Goal: Task Accomplishment & Management: Manage account settings

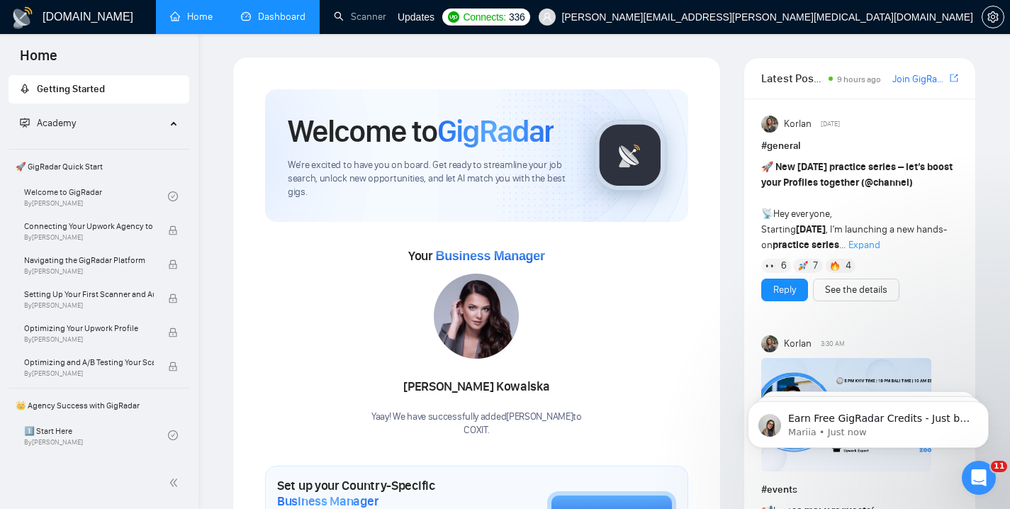
click at [274, 20] on link "Dashboard" at bounding box center [273, 17] width 65 height 12
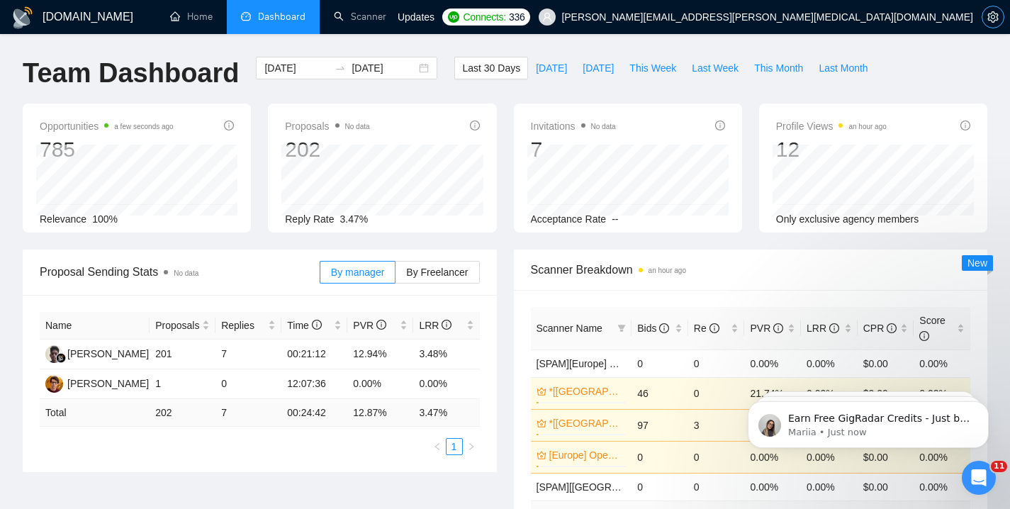
click at [992, 14] on icon "setting" at bounding box center [993, 16] width 11 height 11
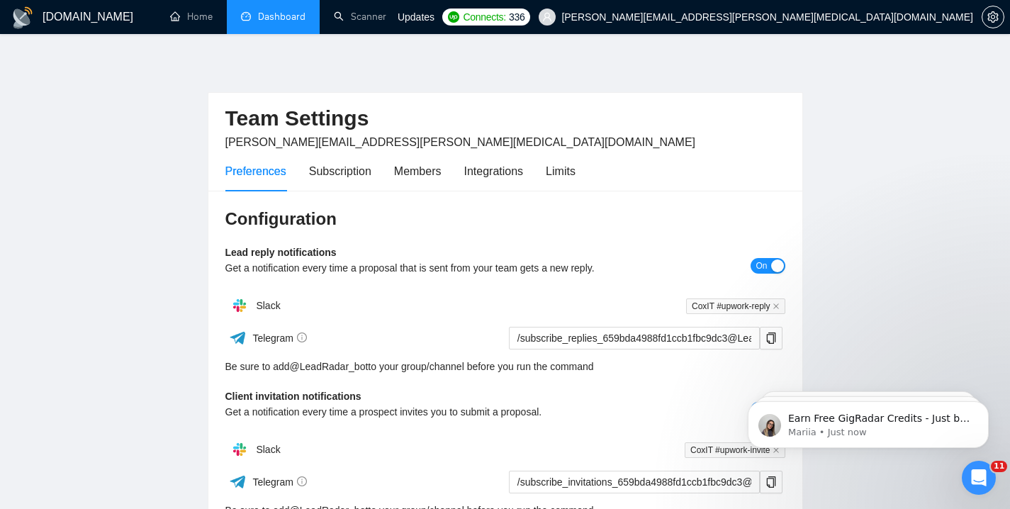
click at [249, 23] on link "Dashboard" at bounding box center [273, 17] width 65 height 12
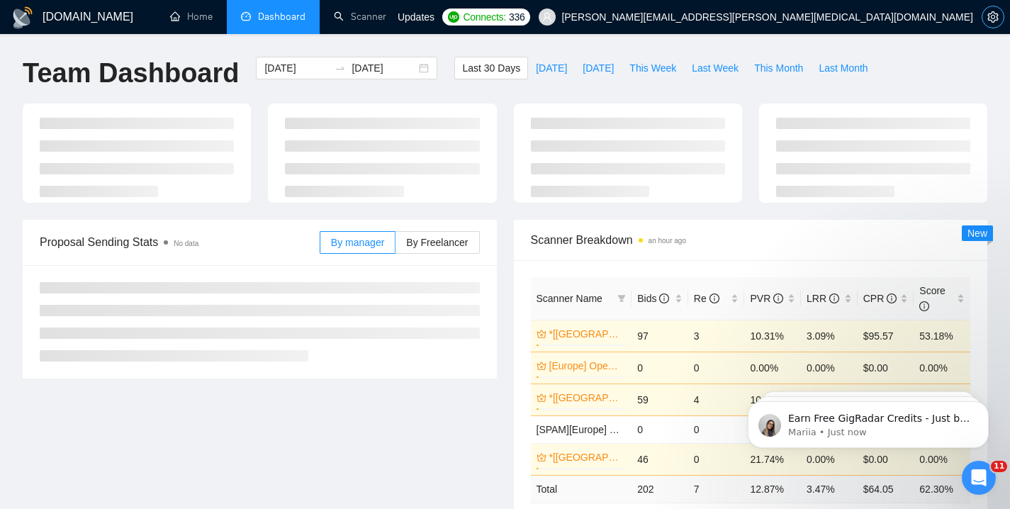
click at [991, 14] on icon "setting" at bounding box center [993, 16] width 11 height 11
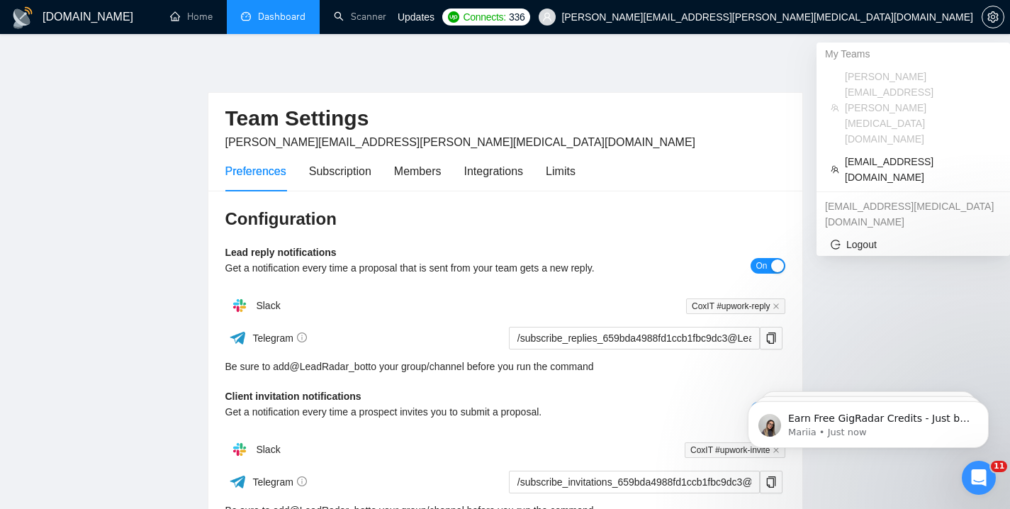
click at [956, 17] on span "[PERSON_NAME][EMAIL_ADDRESS][PERSON_NAME][MEDICAL_DATA][DOMAIN_NAME]" at bounding box center [767, 17] width 412 height 0
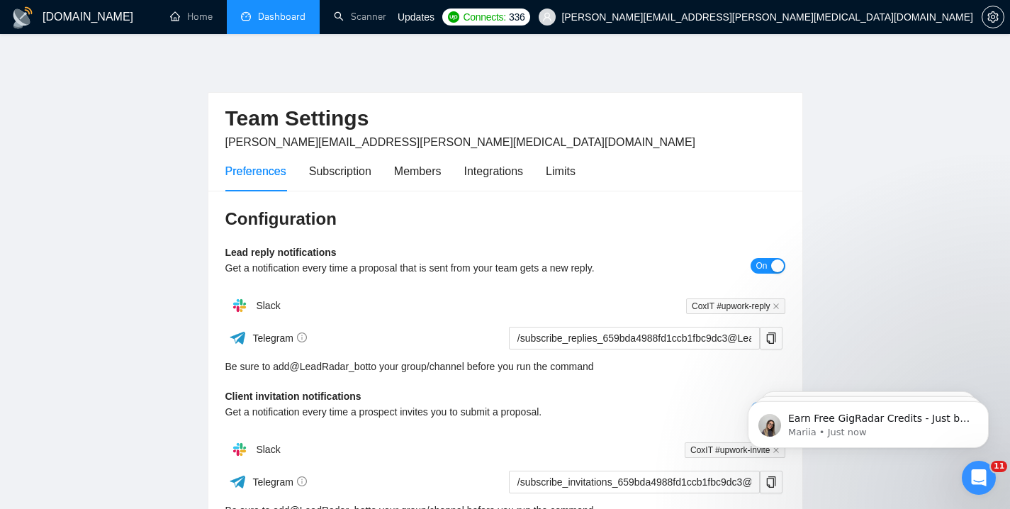
click at [939, 17] on span "[PERSON_NAME][EMAIL_ADDRESS][PERSON_NAME][MEDICAL_DATA][DOMAIN_NAME]" at bounding box center [767, 17] width 412 height 0
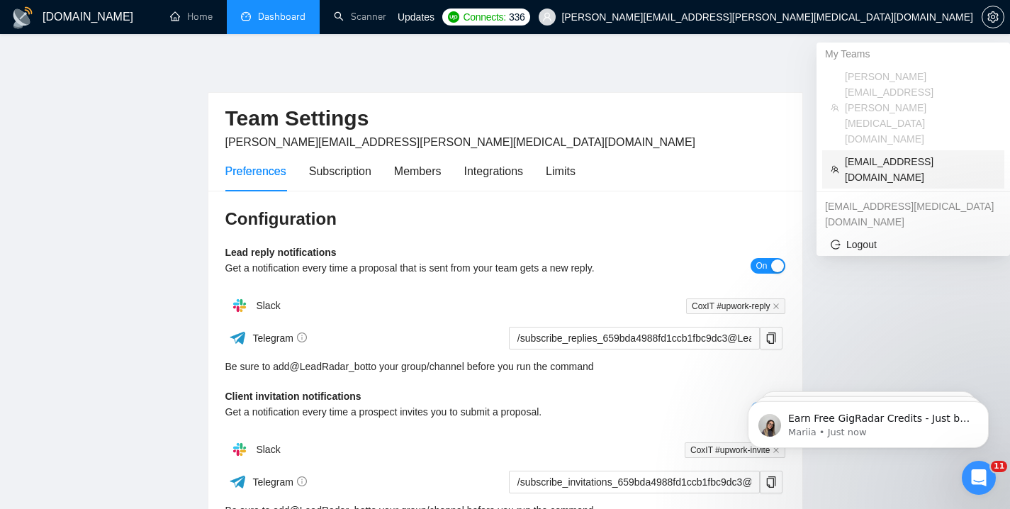
click at [909, 150] on li "[EMAIL_ADDRESS][DOMAIN_NAME]" at bounding box center [913, 169] width 182 height 38
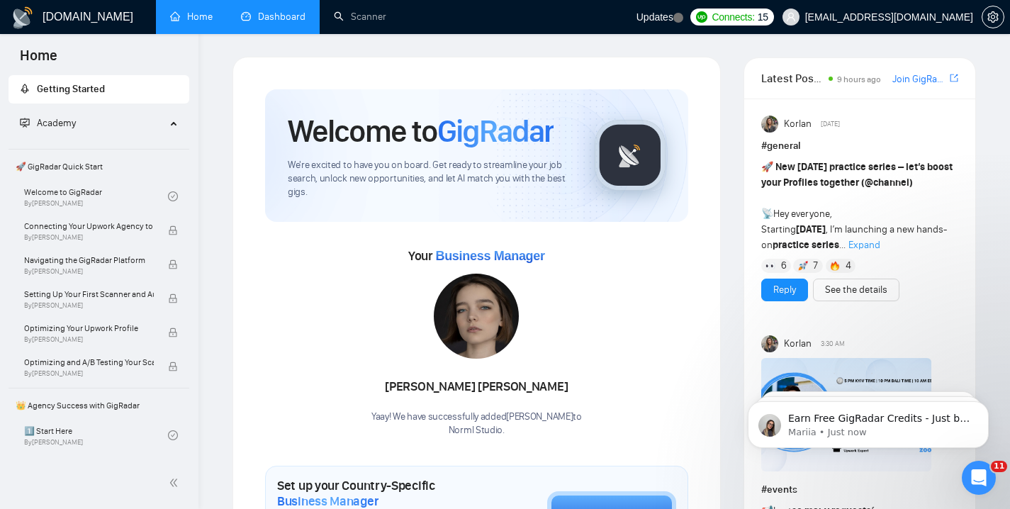
click at [271, 23] on link "Dashboard" at bounding box center [273, 17] width 65 height 12
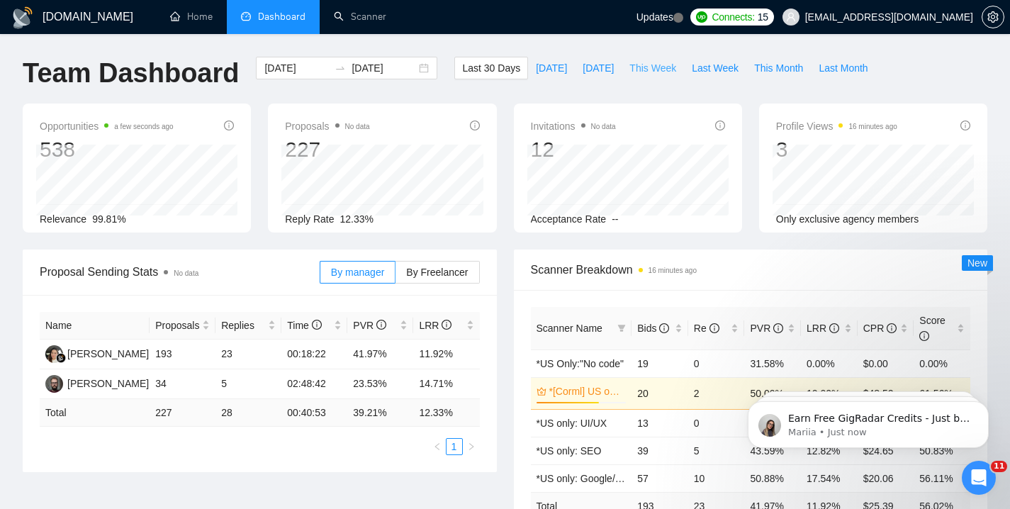
click at [647, 66] on span "This Week" at bounding box center [653, 68] width 47 height 16
type input "[DATE]"
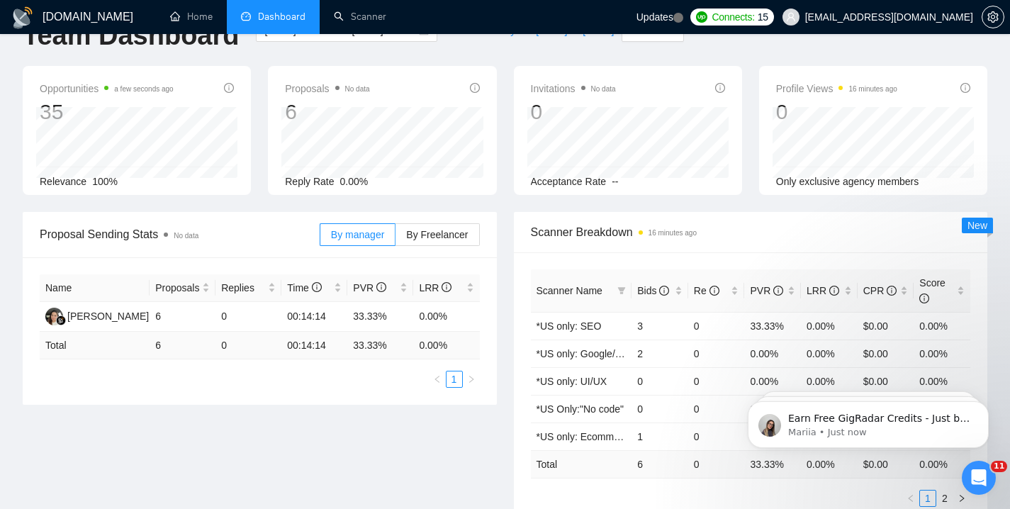
scroll to position [21, 0]
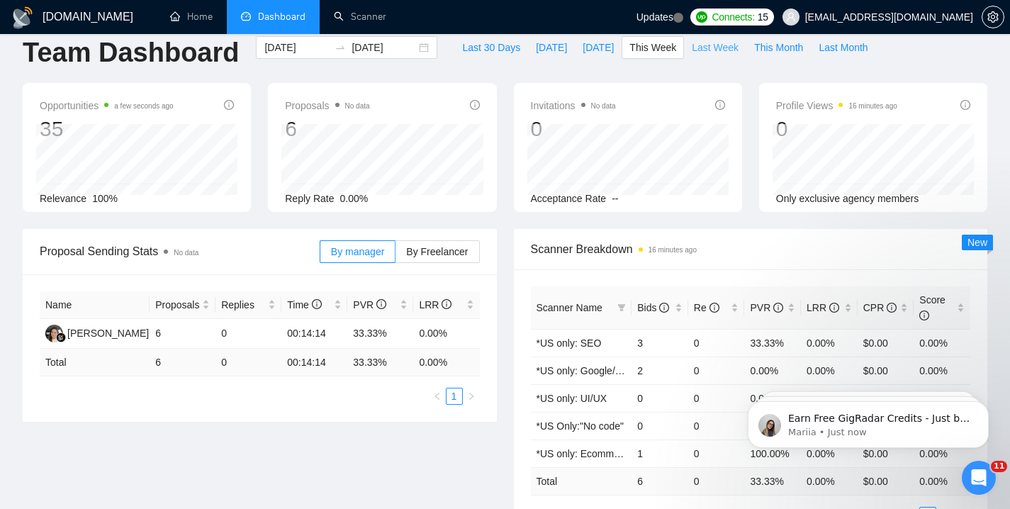
click at [717, 44] on span "Last Week" at bounding box center [715, 48] width 47 height 16
type input "[DATE]"
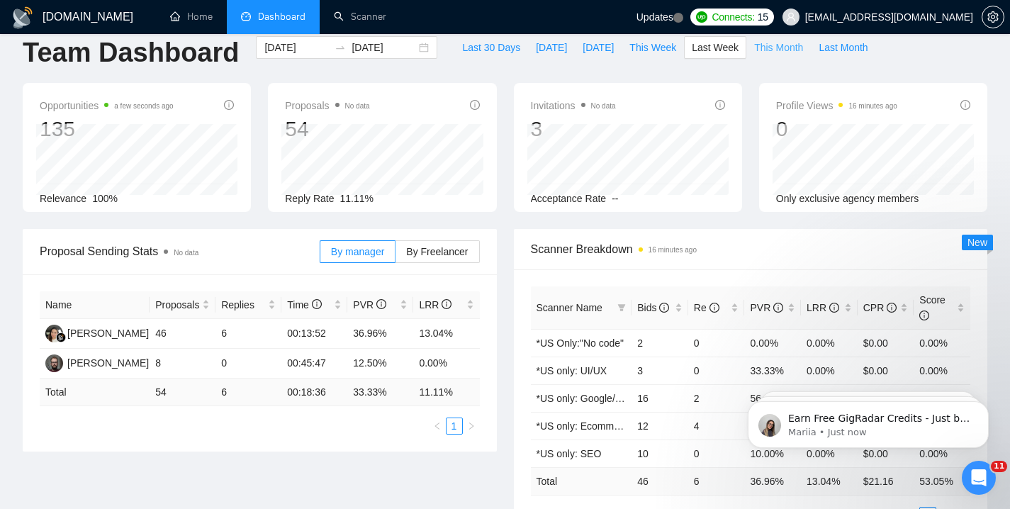
click at [784, 43] on span "This Month" at bounding box center [778, 48] width 49 height 16
type input "[DATE]"
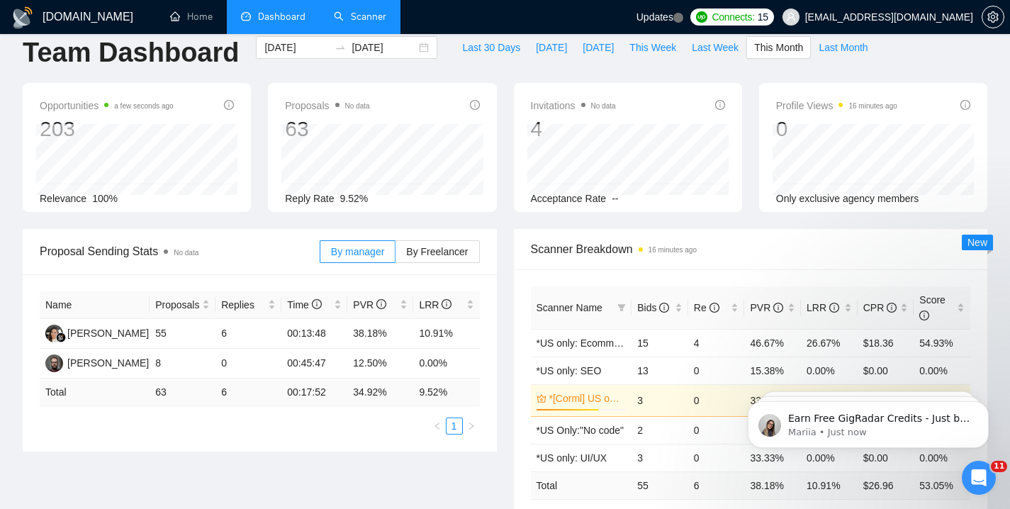
click at [368, 11] on link "Scanner" at bounding box center [360, 17] width 52 height 12
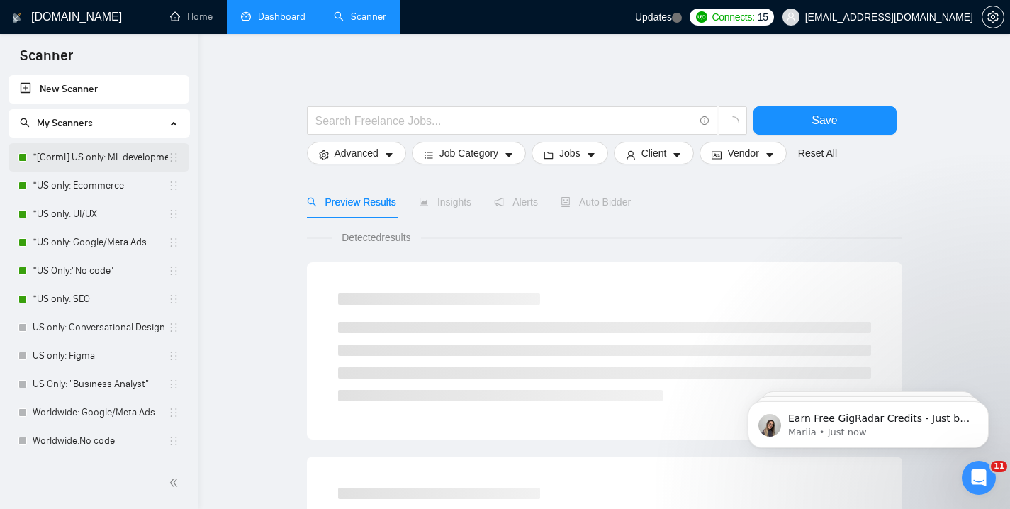
click at [108, 164] on link "*[Corml] US only: ML development" at bounding box center [100, 157] width 135 height 28
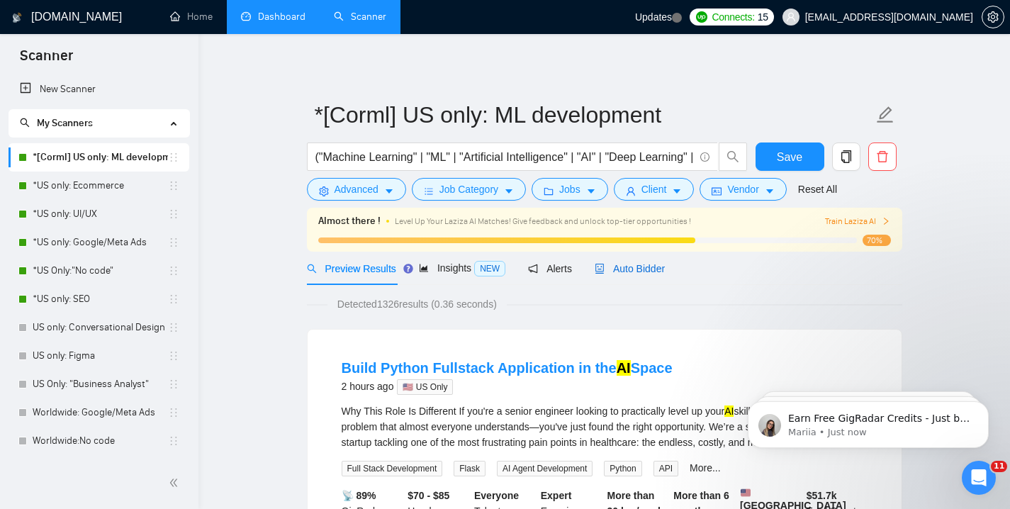
click at [625, 264] on span "Auto Bidder" at bounding box center [630, 268] width 70 height 11
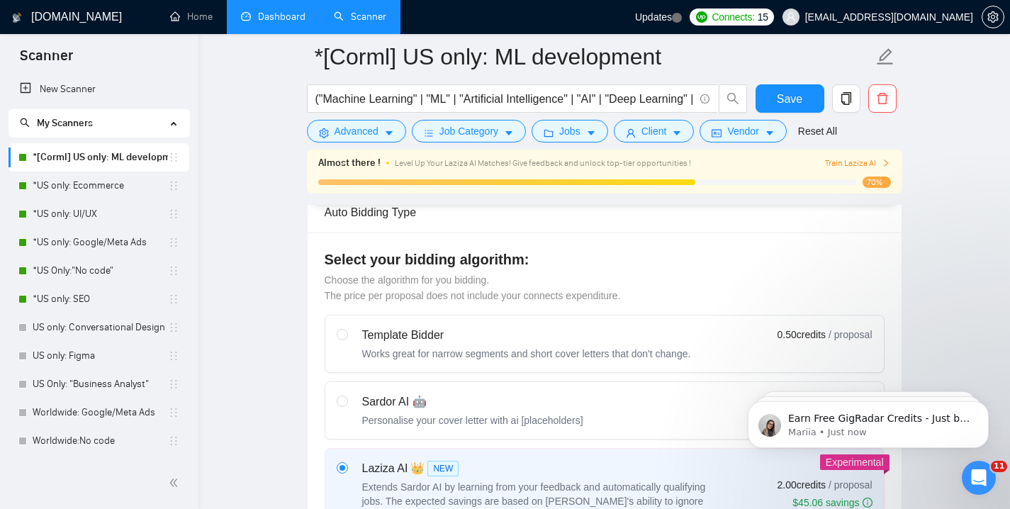
scroll to position [528, 0]
click at [74, 186] on link "*US only: Ecommerce" at bounding box center [100, 186] width 135 height 28
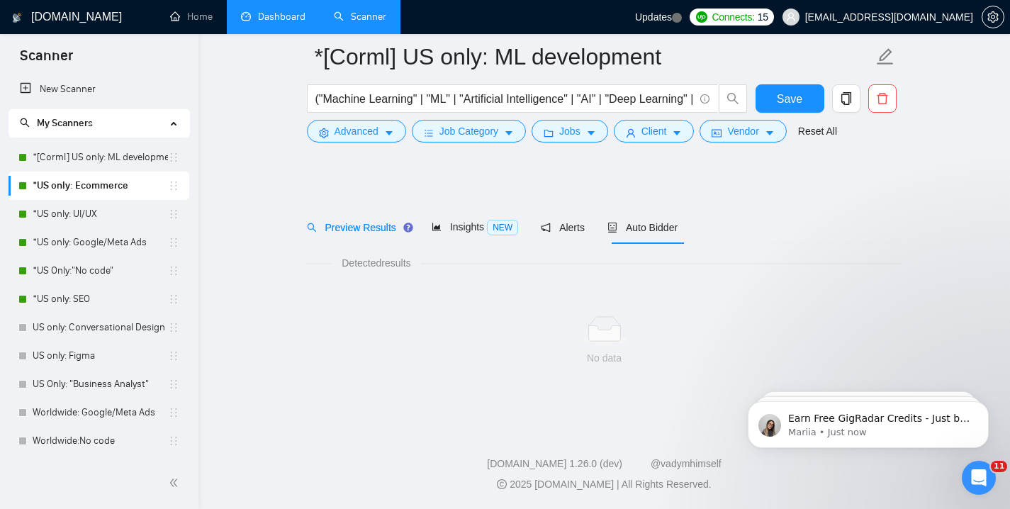
scroll to position [9, 0]
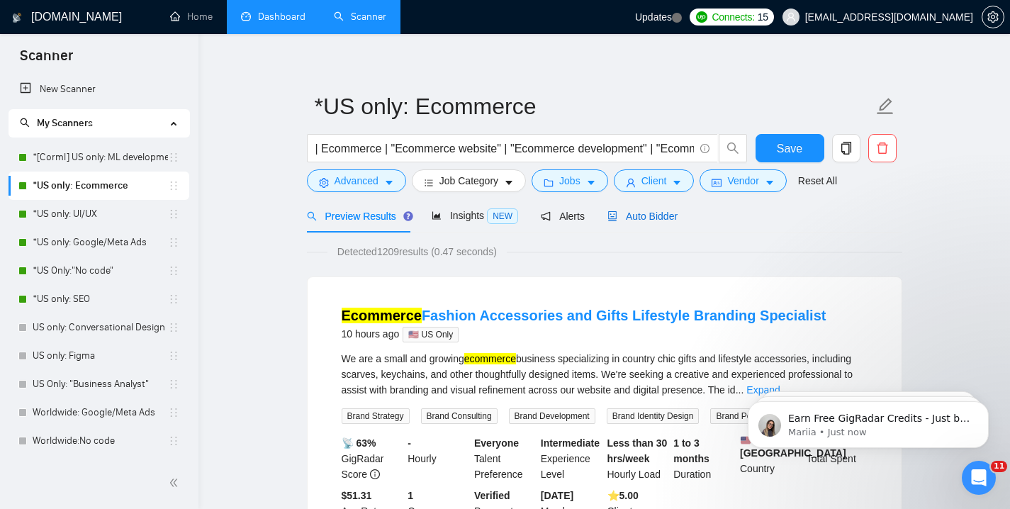
click at [661, 218] on span "Auto Bidder" at bounding box center [643, 216] width 70 height 11
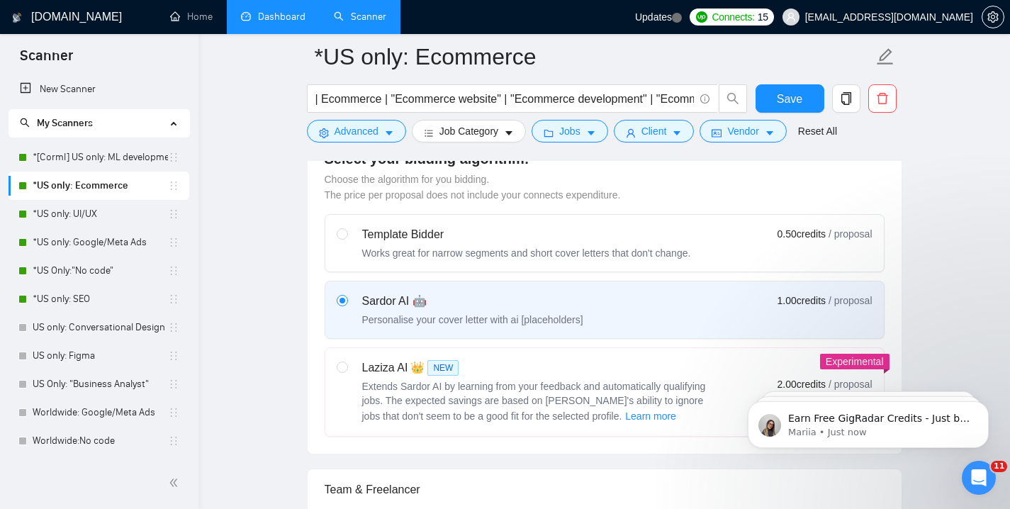
scroll to position [451, 0]
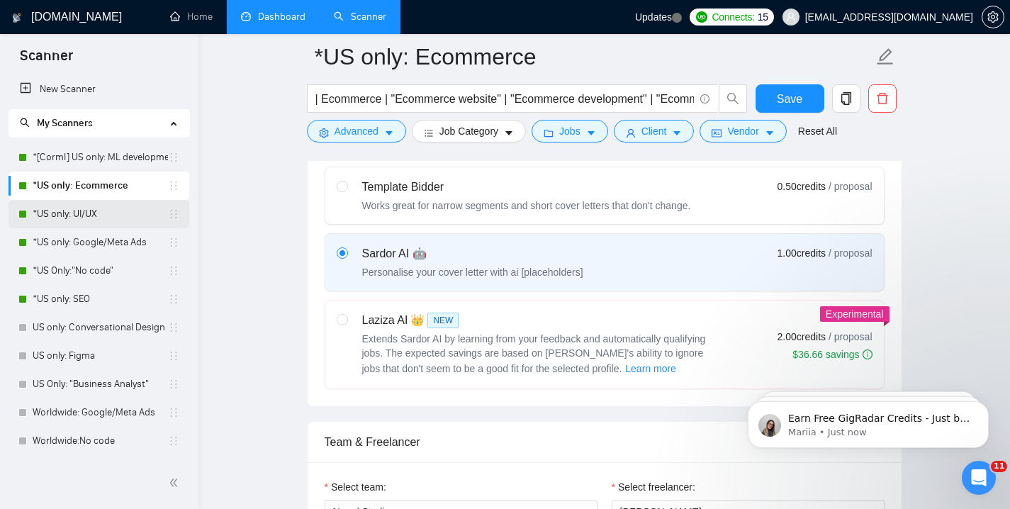
click at [81, 216] on link "*US only: UI/UX" at bounding box center [100, 214] width 135 height 28
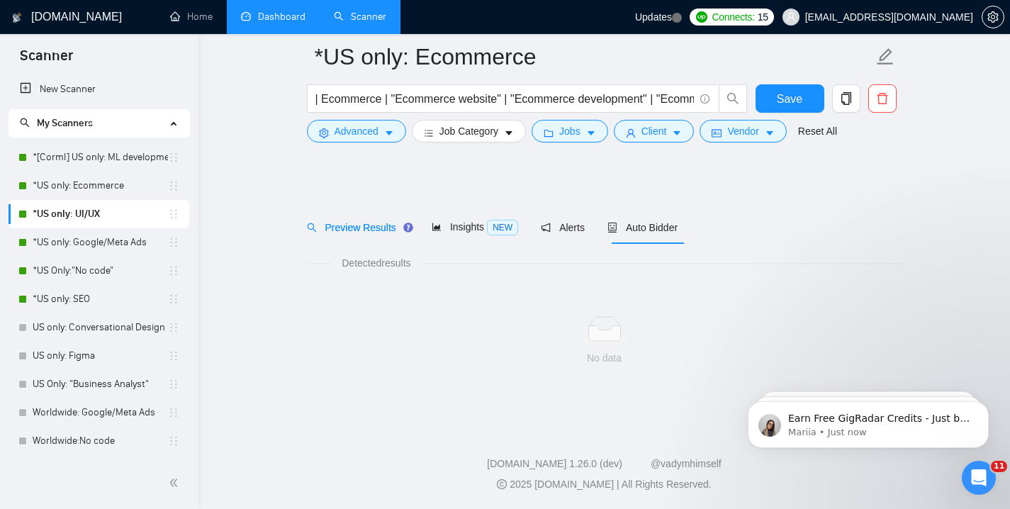
scroll to position [9, 0]
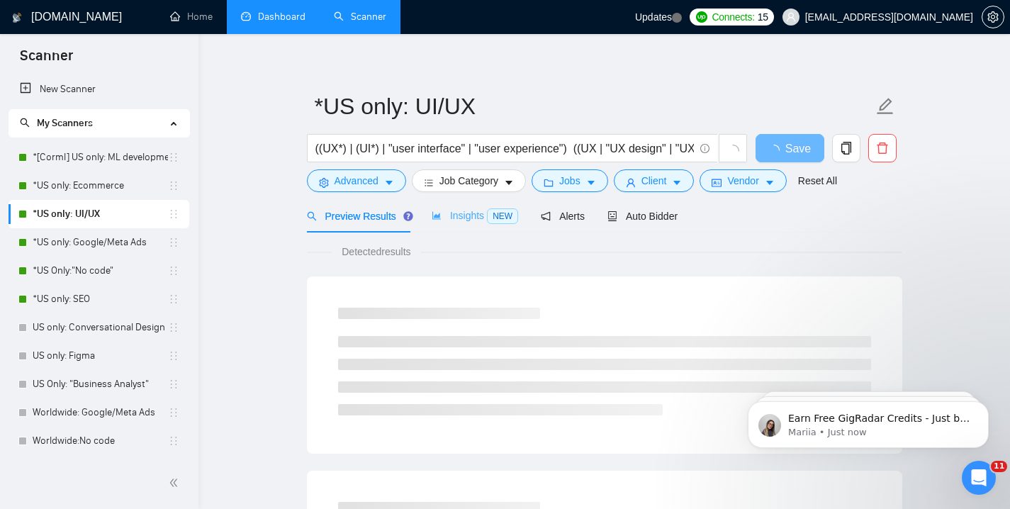
click at [471, 201] on div "Insights NEW" at bounding box center [475, 215] width 86 height 33
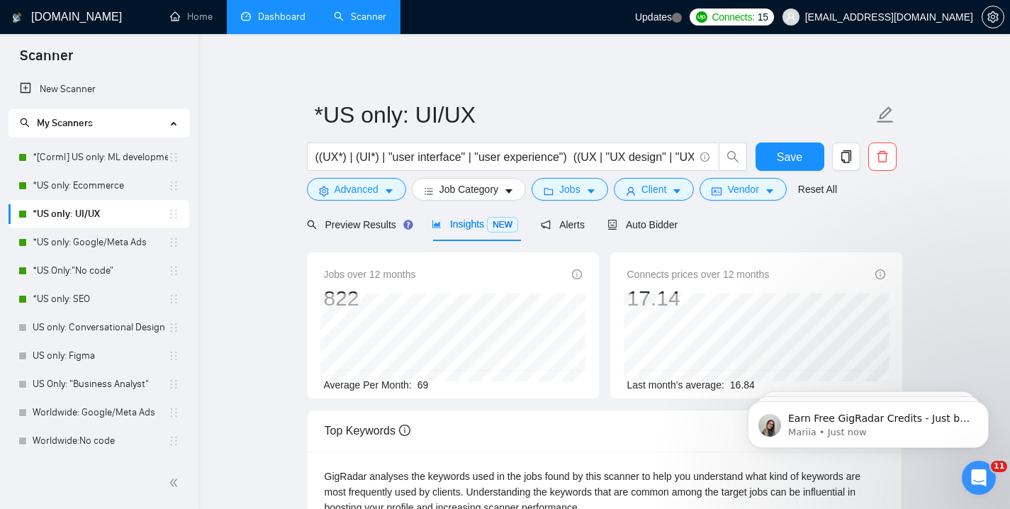
click at [358, 228] on span "Preview Results" at bounding box center [358, 224] width 102 height 11
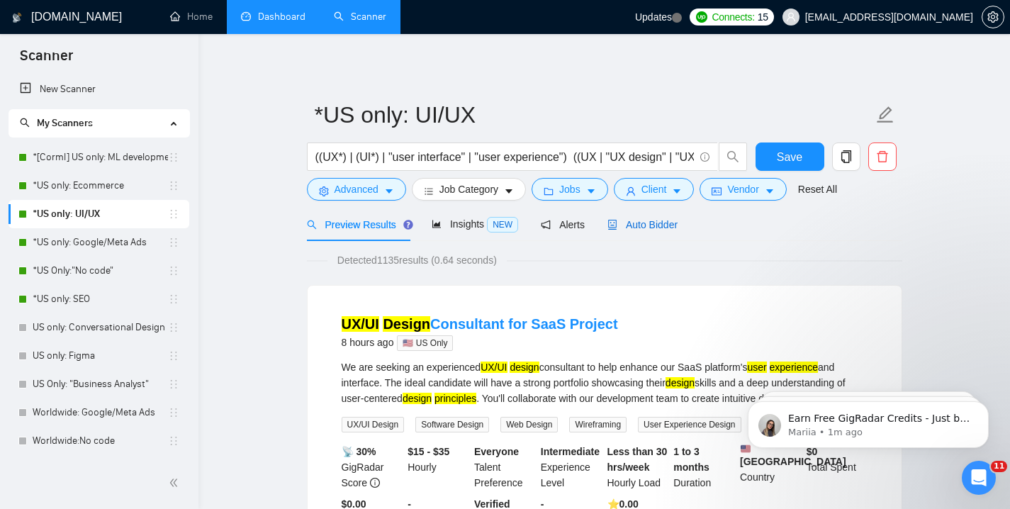
click at [644, 231] on div "Auto Bidder" at bounding box center [643, 225] width 70 height 16
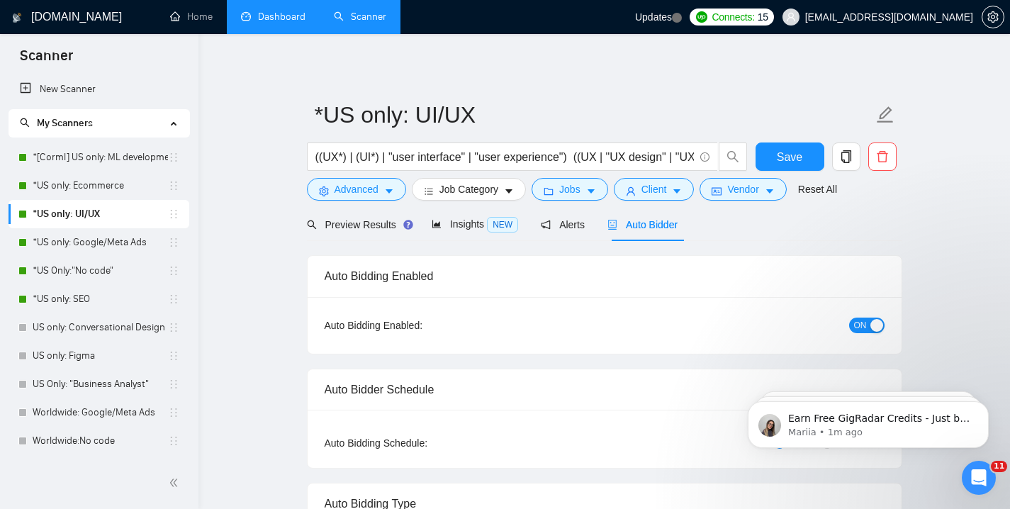
radio input "false"
radio input "true"
checkbox input "true"
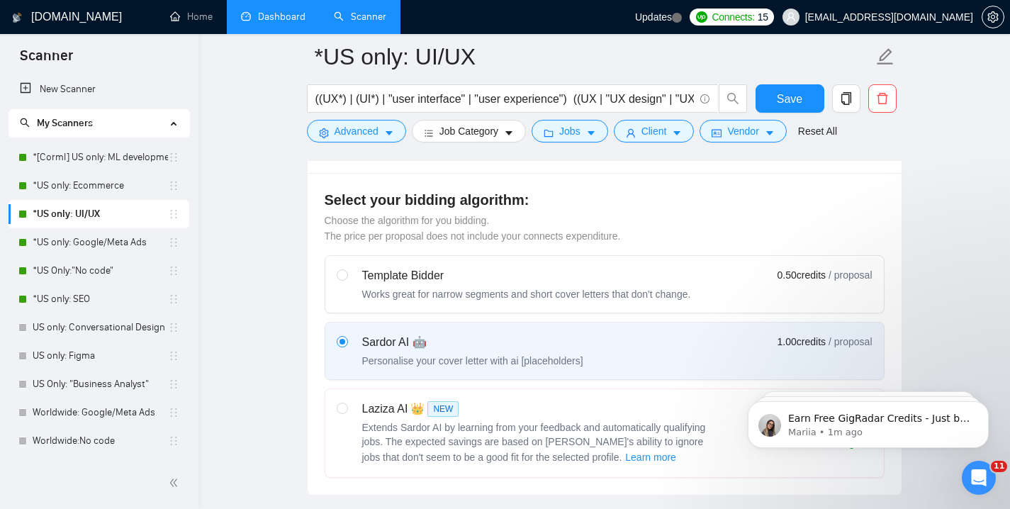
scroll to position [667, 0]
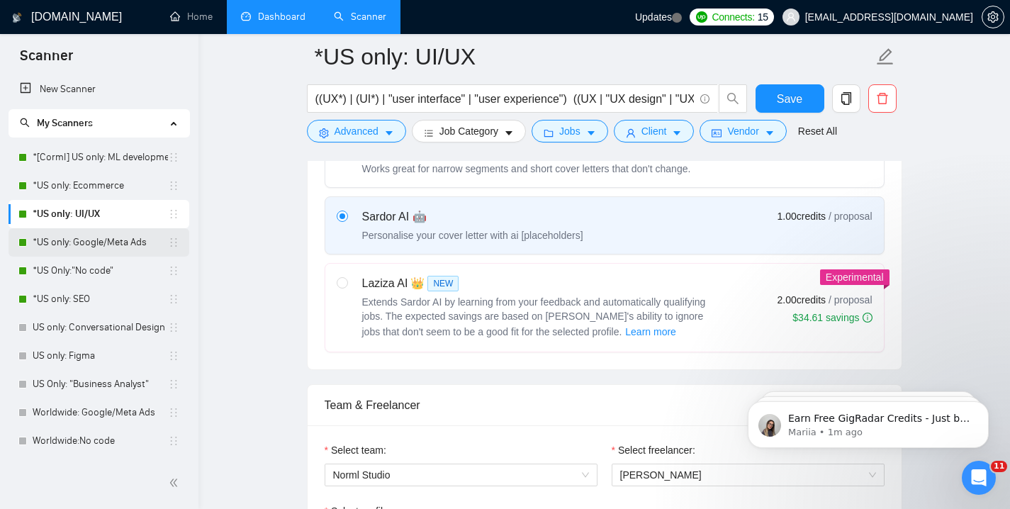
click at [103, 230] on link "*US only: Google/Meta Ads" at bounding box center [100, 242] width 135 height 28
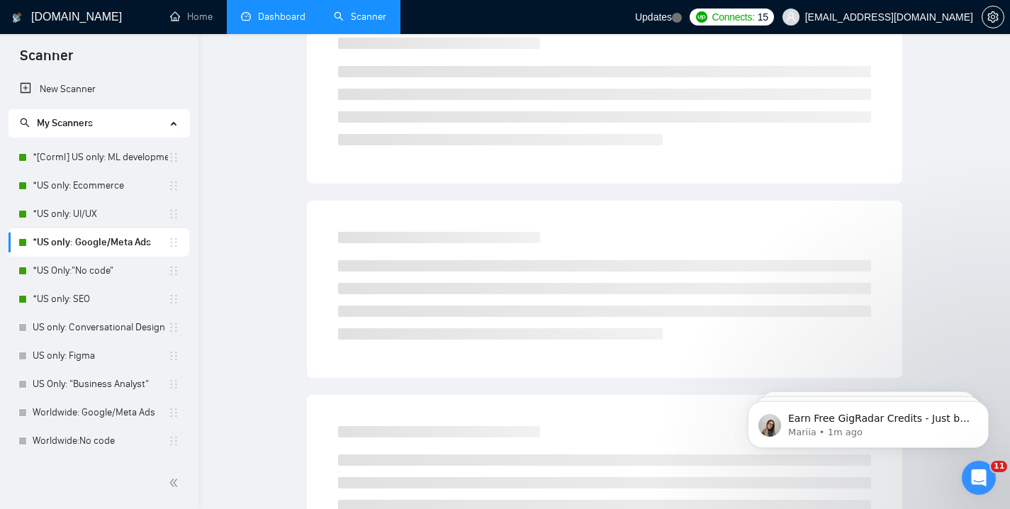
scroll to position [9, 0]
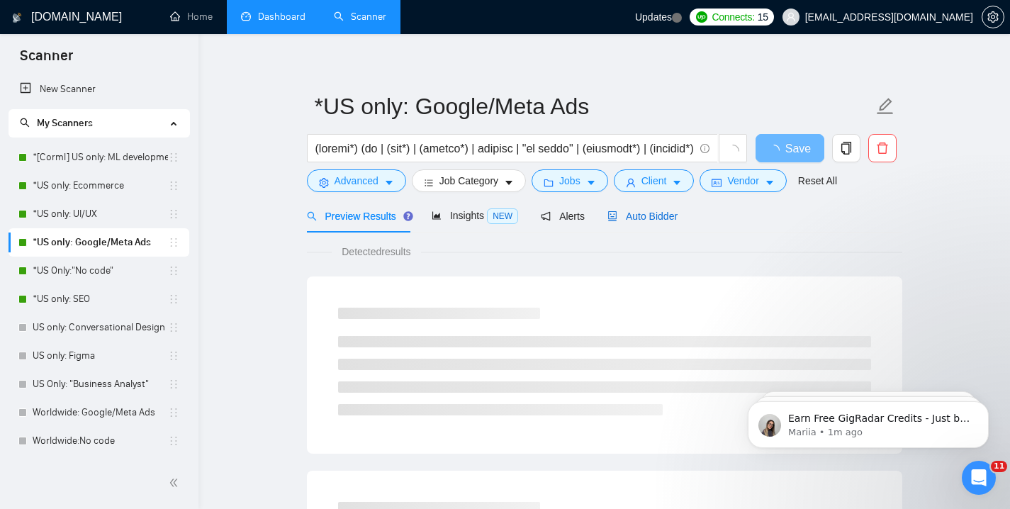
click at [635, 218] on span "Auto Bidder" at bounding box center [643, 216] width 70 height 11
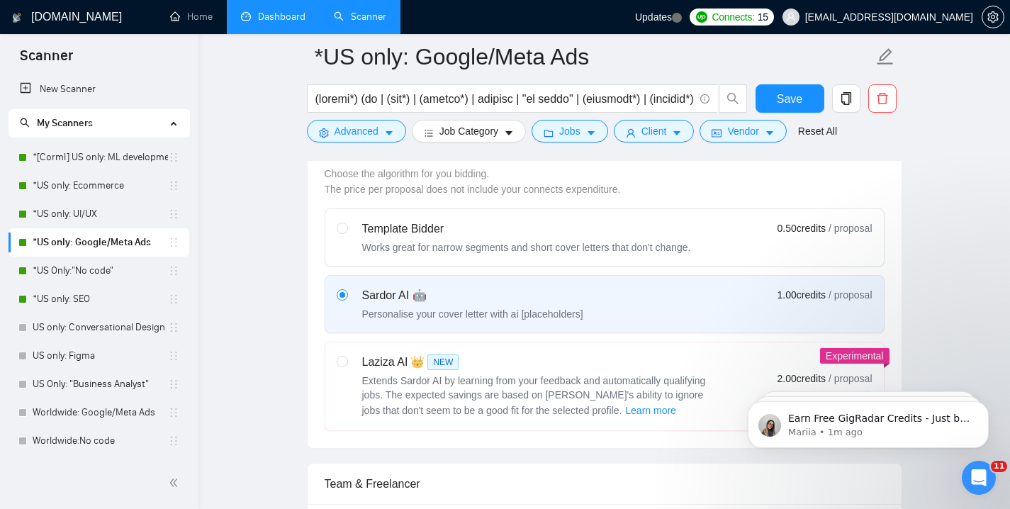
scroll to position [410, 0]
click at [71, 276] on link "*US Only:"No code"" at bounding box center [100, 271] width 135 height 28
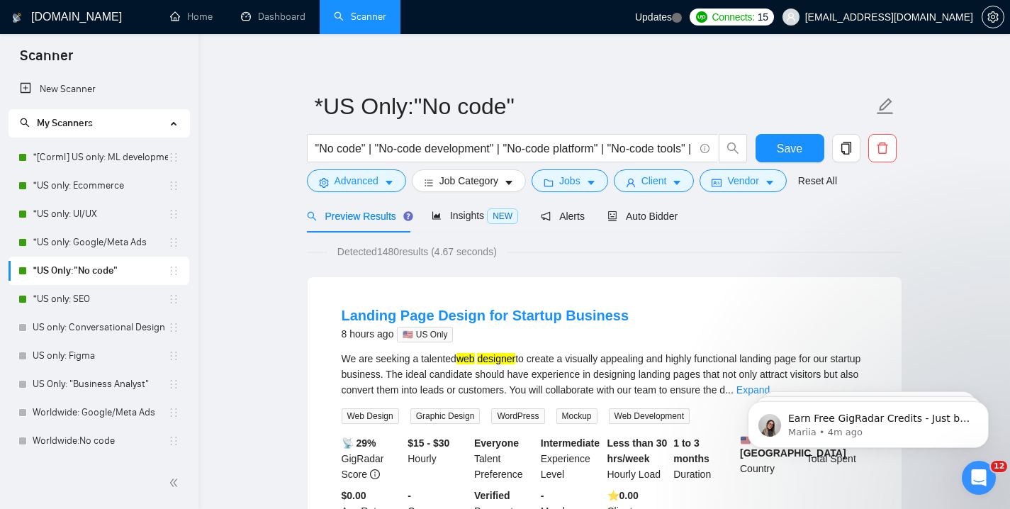
click at [935, 17] on span "[EMAIL_ADDRESS][DOMAIN_NAME]" at bounding box center [889, 17] width 168 height 0
click at [883, 17] on span "[EMAIL_ADDRESS][DOMAIN_NAME]" at bounding box center [889, 17] width 168 height 0
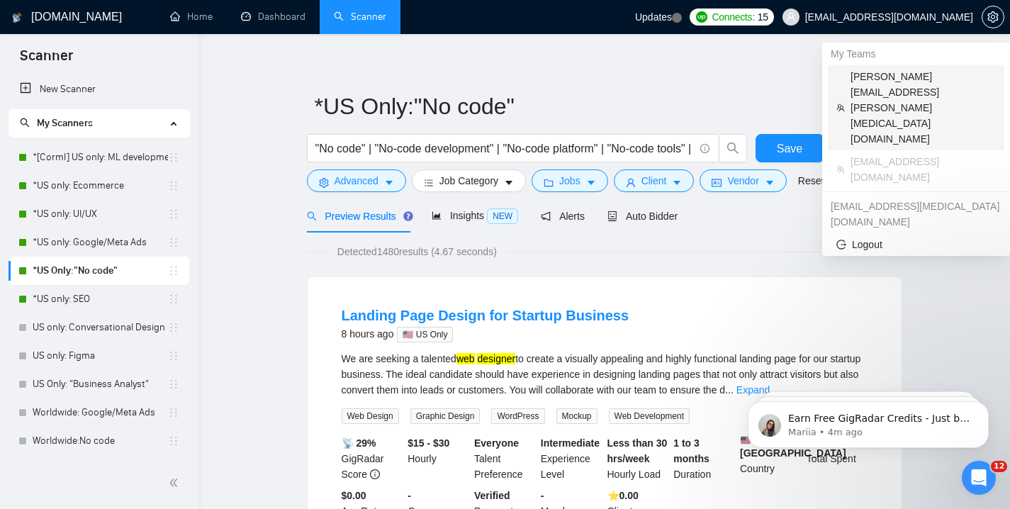
click at [878, 76] on span "[PERSON_NAME][EMAIL_ADDRESS][PERSON_NAME][MEDICAL_DATA][DOMAIN_NAME]" at bounding box center [923, 108] width 145 height 78
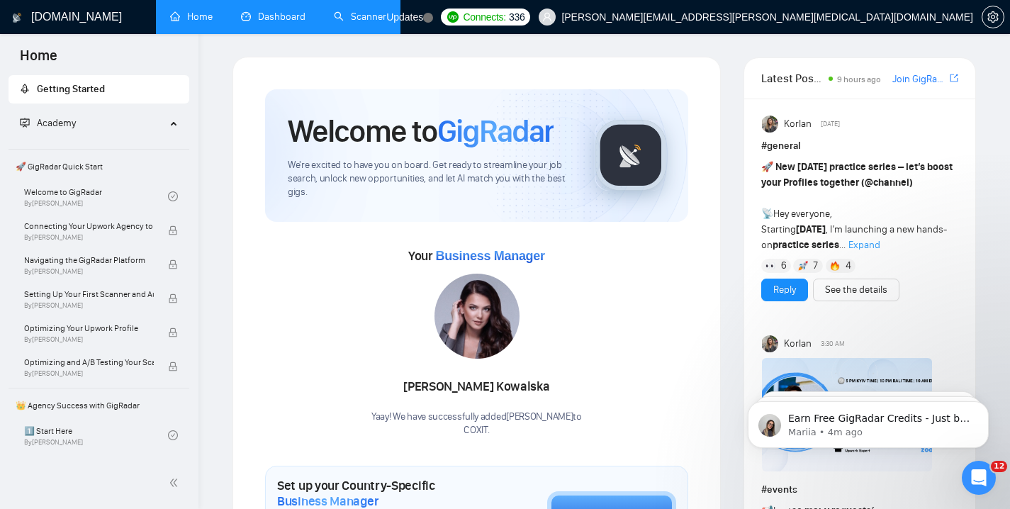
click at [278, 23] on link "Dashboard" at bounding box center [273, 17] width 65 height 12
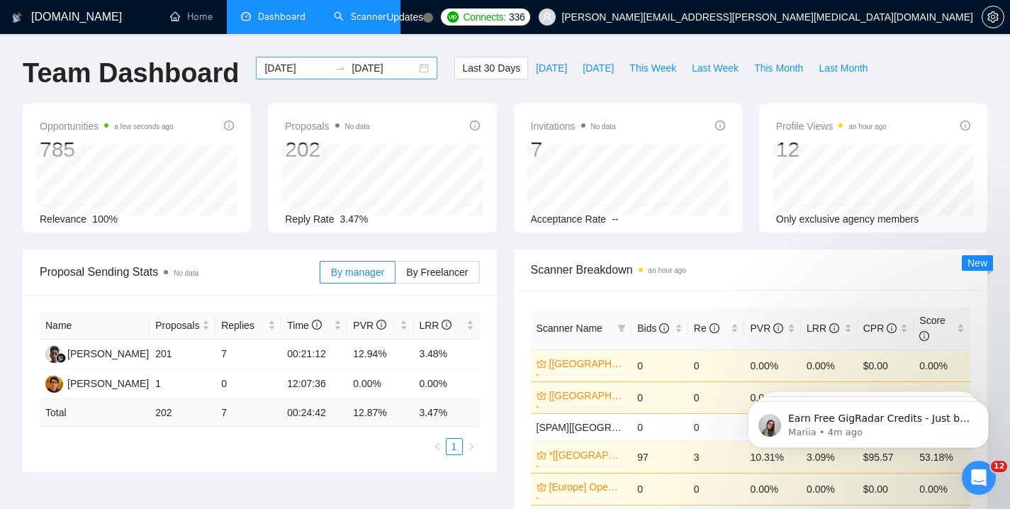
click at [294, 67] on input "[DATE]" at bounding box center [296, 68] width 65 height 16
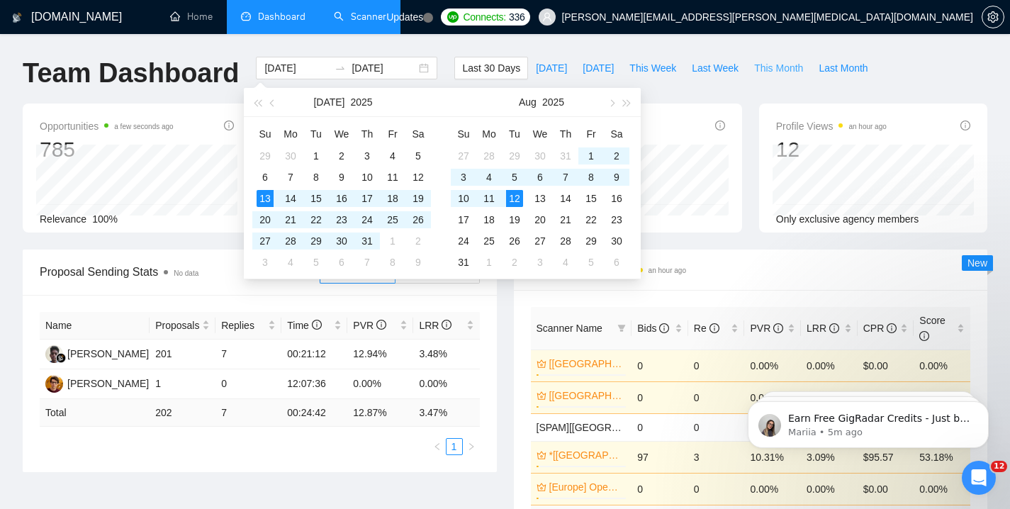
click at [761, 66] on span "This Month" at bounding box center [778, 68] width 49 height 16
type input "[DATE]"
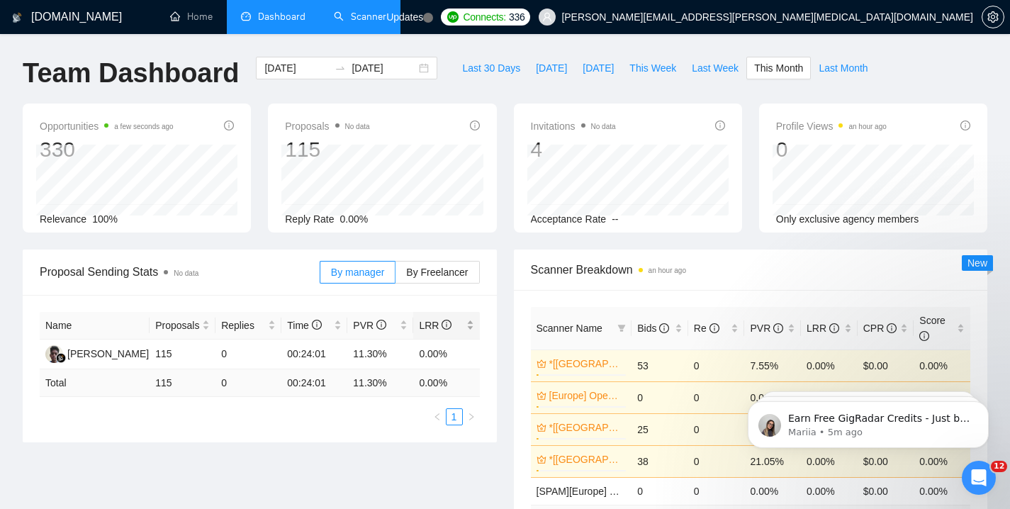
click at [442, 327] on icon "info-circle" at bounding box center [447, 325] width 10 height 10
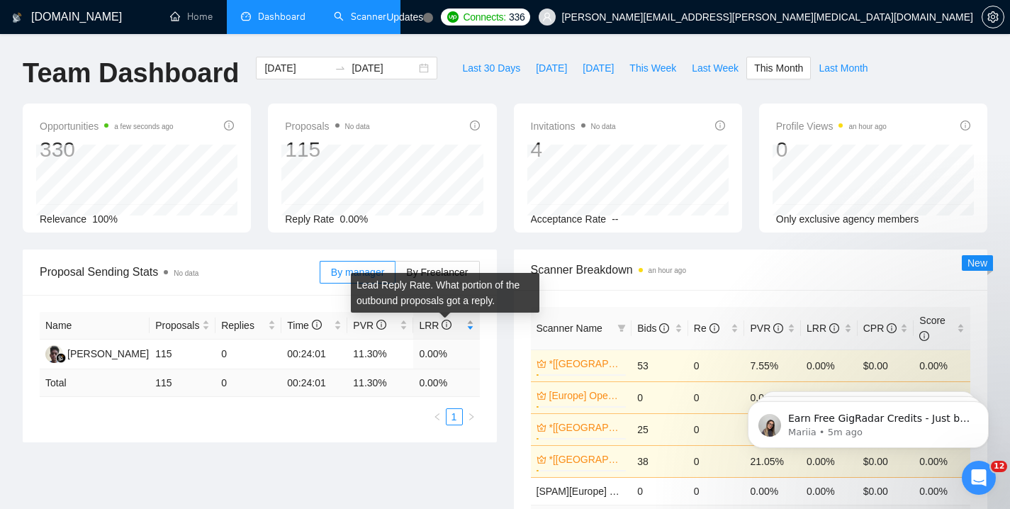
click at [442, 324] on icon "info-circle" at bounding box center [447, 325] width 10 height 10
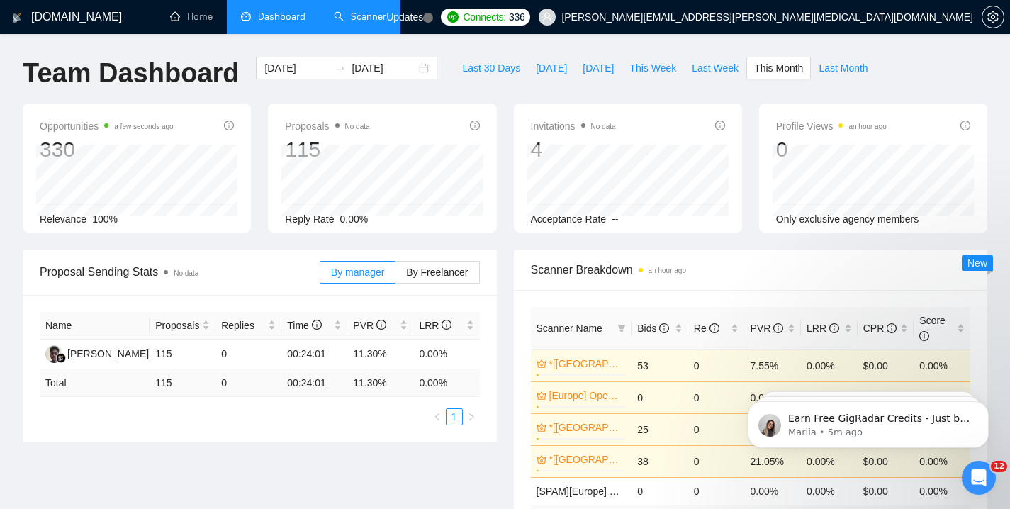
click at [363, 23] on link "Scanner" at bounding box center [360, 17] width 52 height 12
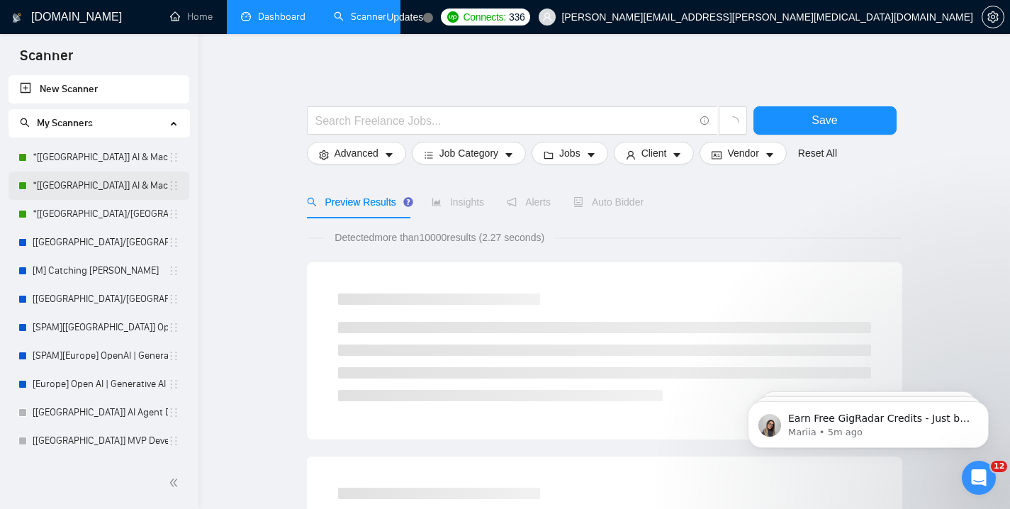
click at [110, 172] on link "*[[GEOGRAPHIC_DATA]] AI & Machine Learning Software" at bounding box center [100, 186] width 135 height 28
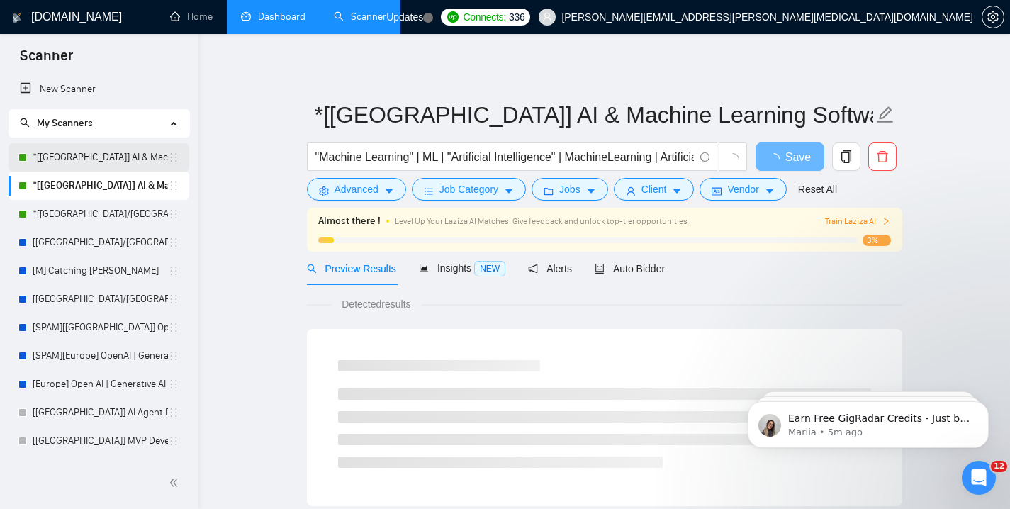
click at [106, 162] on link "*[[GEOGRAPHIC_DATA]] AI & Machine Learning Software" at bounding box center [100, 157] width 135 height 28
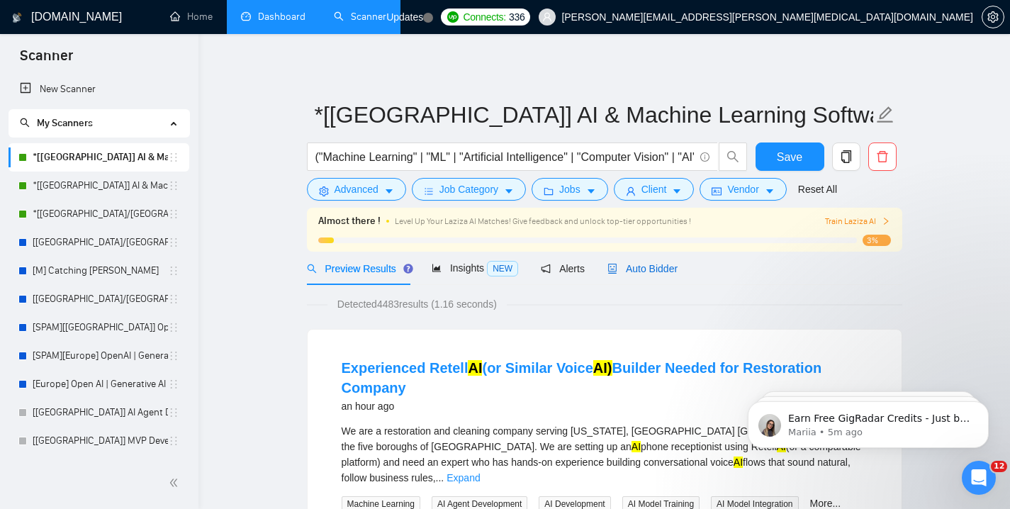
click at [639, 272] on span "Auto Bidder" at bounding box center [643, 268] width 70 height 11
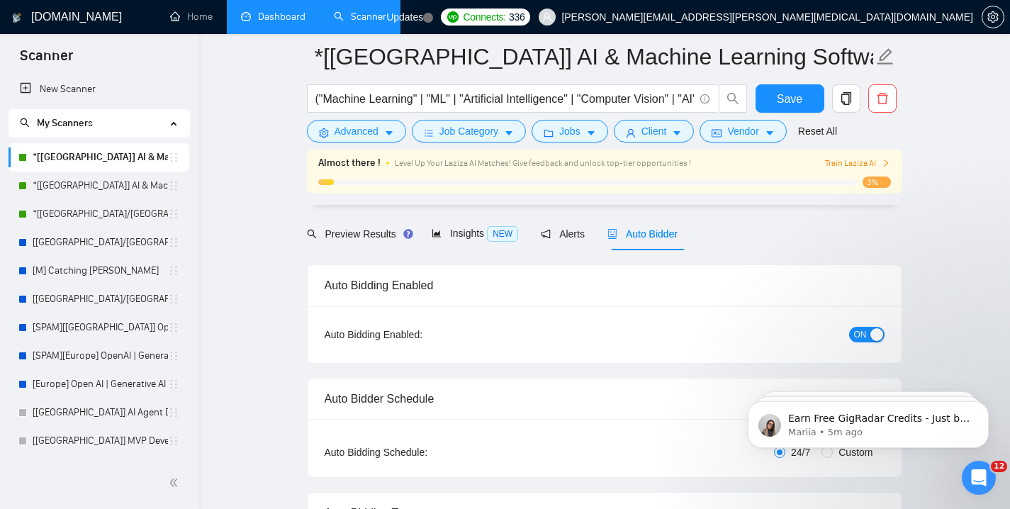
scroll to position [94, 0]
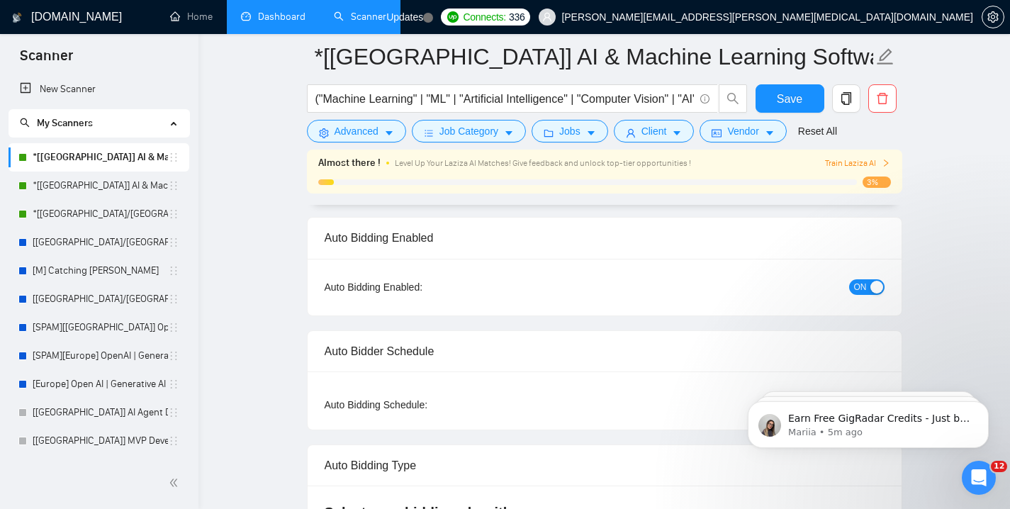
click at [872, 285] on div "button" at bounding box center [877, 287] width 13 height 13
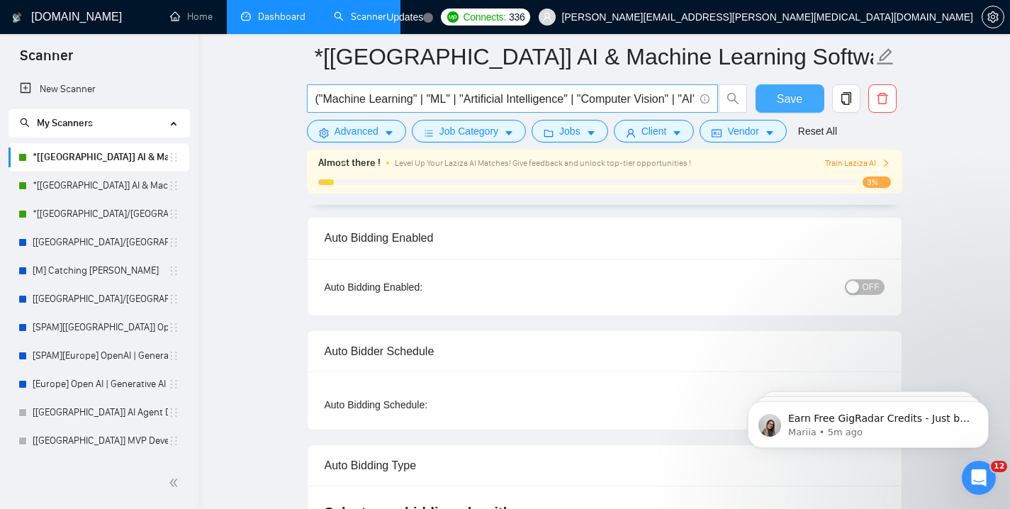
click at [792, 104] on span "Save" at bounding box center [790, 99] width 26 height 18
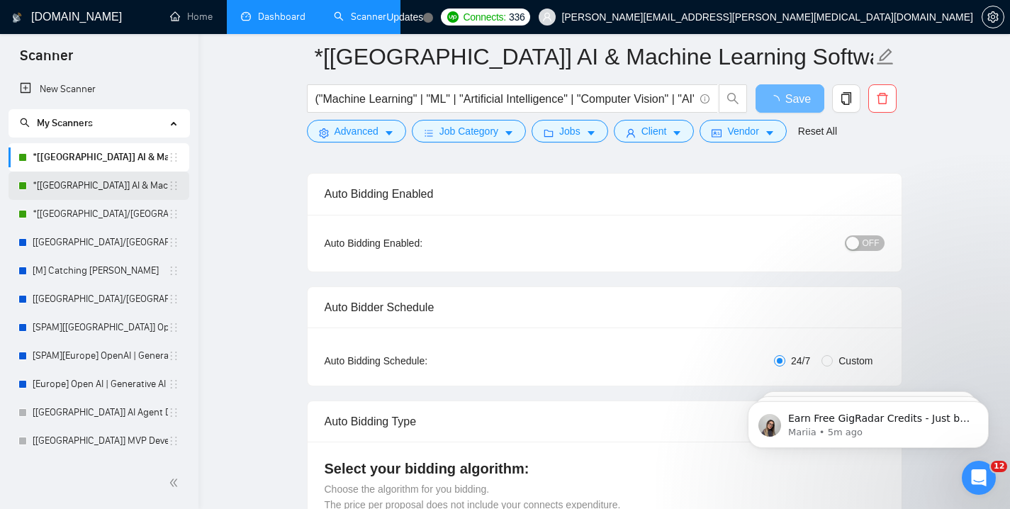
click at [72, 177] on link "*[[GEOGRAPHIC_DATA]] AI & Machine Learning Software" at bounding box center [100, 186] width 135 height 28
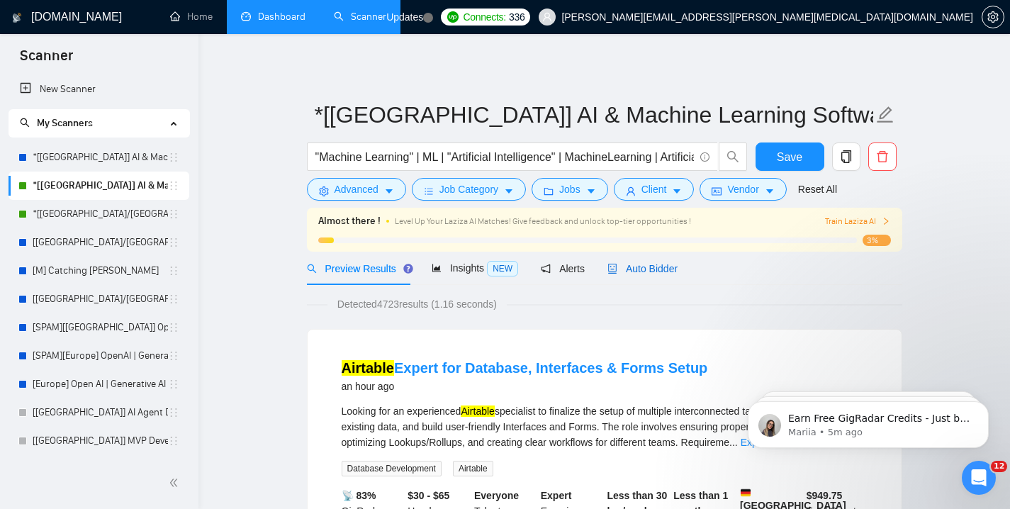
click at [641, 263] on span "Auto Bidder" at bounding box center [643, 268] width 70 height 11
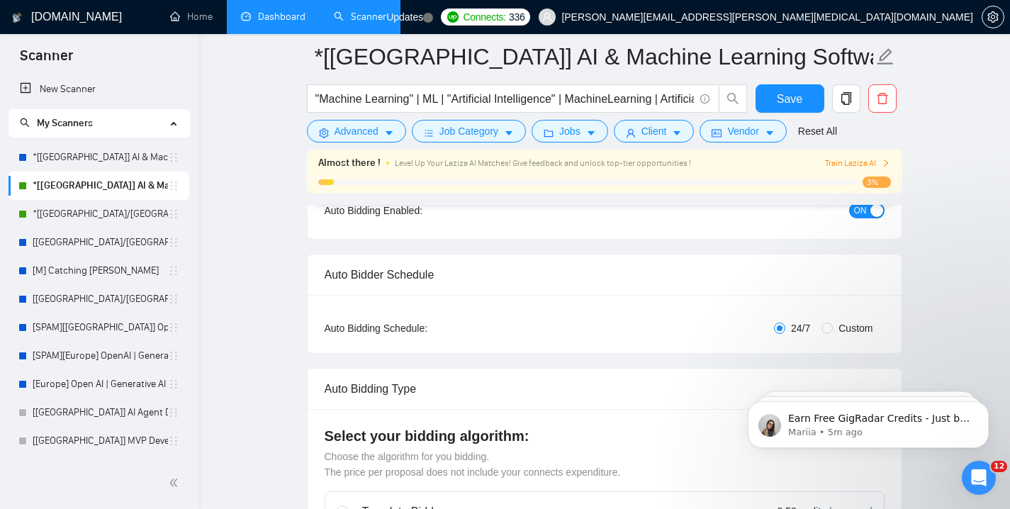
scroll to position [172, 0]
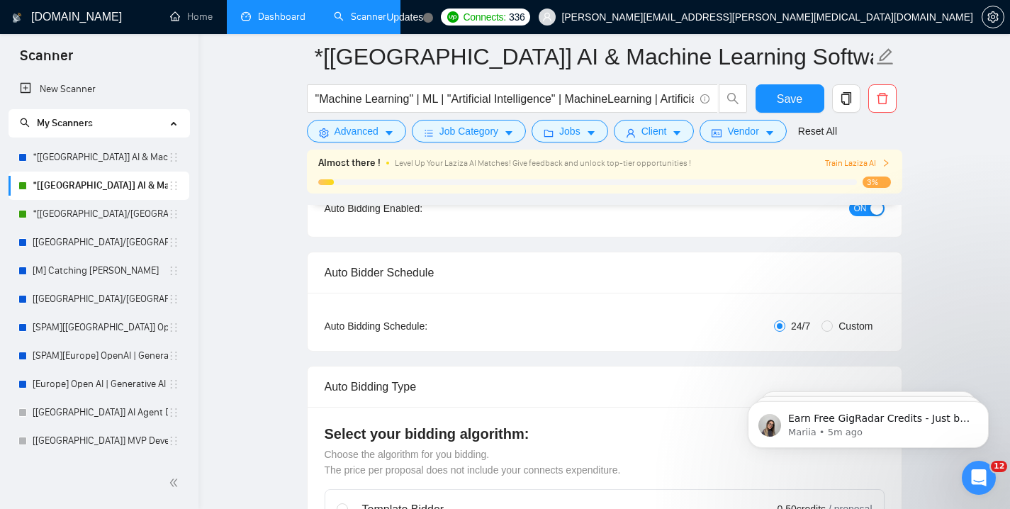
click at [863, 211] on span "ON" at bounding box center [860, 209] width 13 height 16
click at [790, 105] on span "Save" at bounding box center [790, 99] width 26 height 18
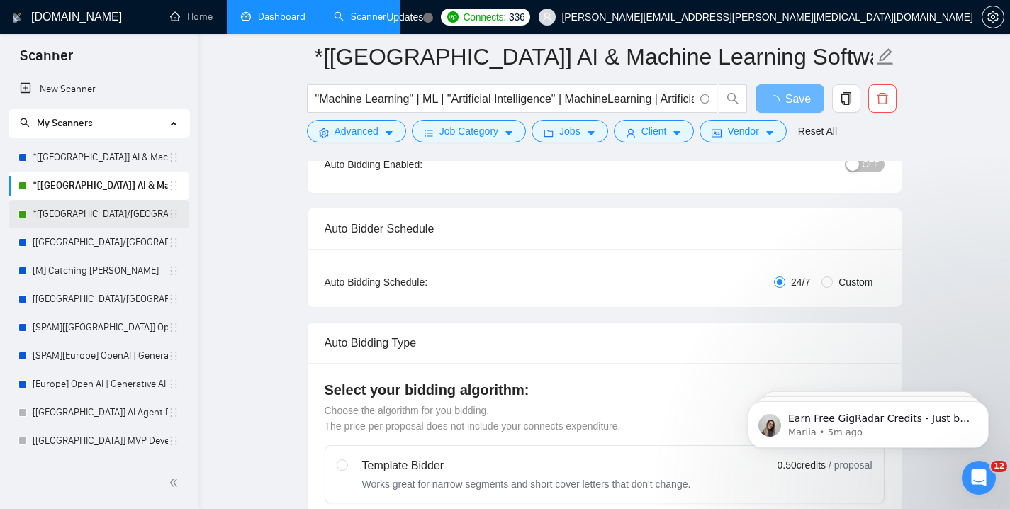
click at [99, 217] on link "*[[GEOGRAPHIC_DATA]/[GEOGRAPHIC_DATA]] AI Agent Development" at bounding box center [100, 214] width 135 height 28
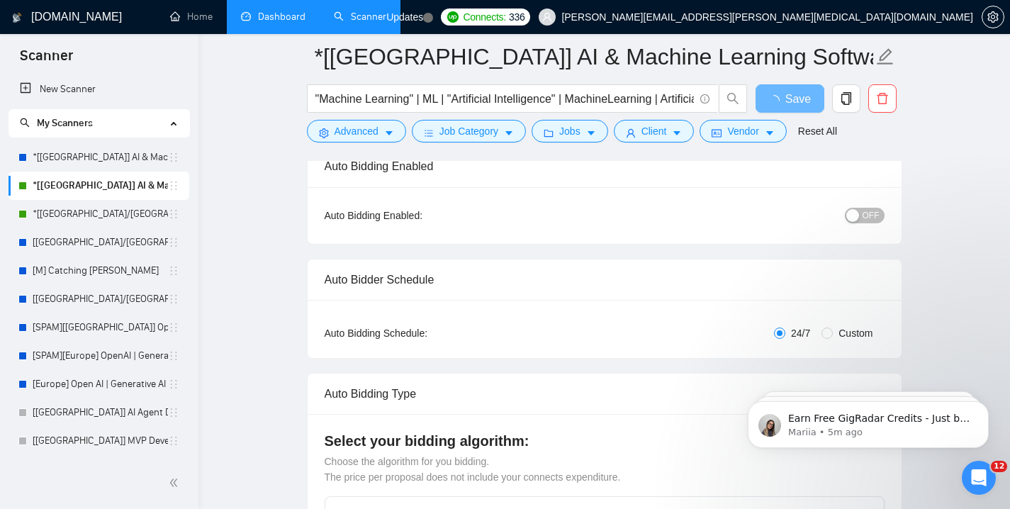
scroll to position [118, 0]
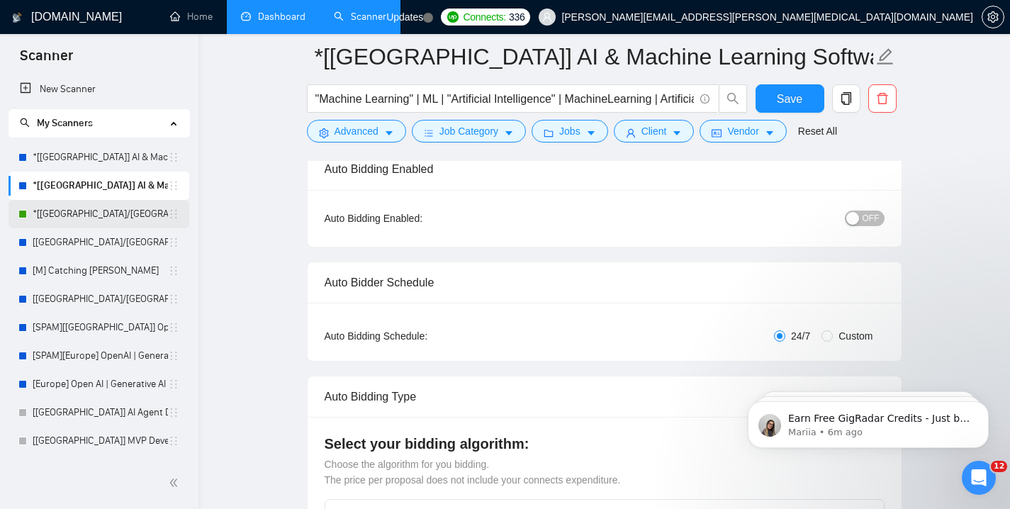
click at [118, 223] on link "*[[GEOGRAPHIC_DATA]/[GEOGRAPHIC_DATA]] AI Agent Development" at bounding box center [100, 214] width 135 height 28
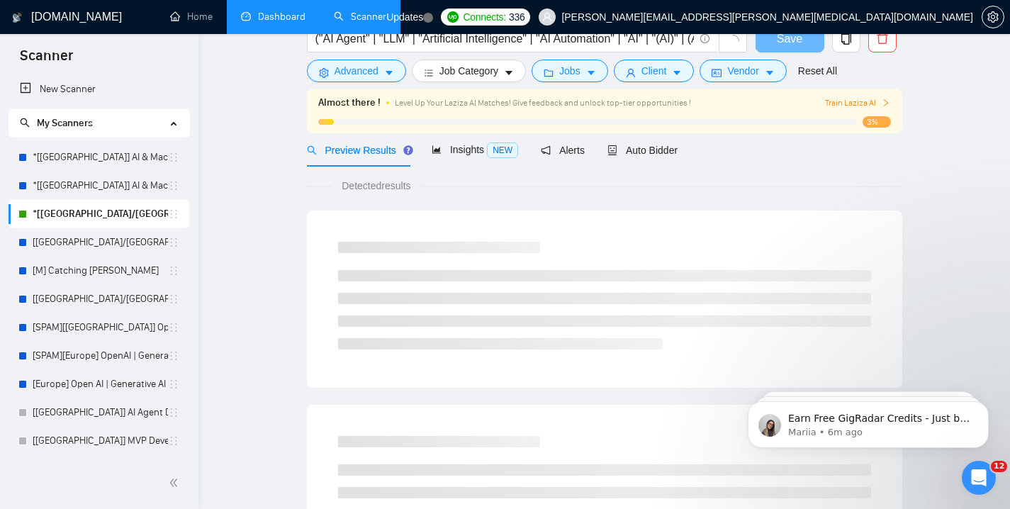
scroll to position [9, 0]
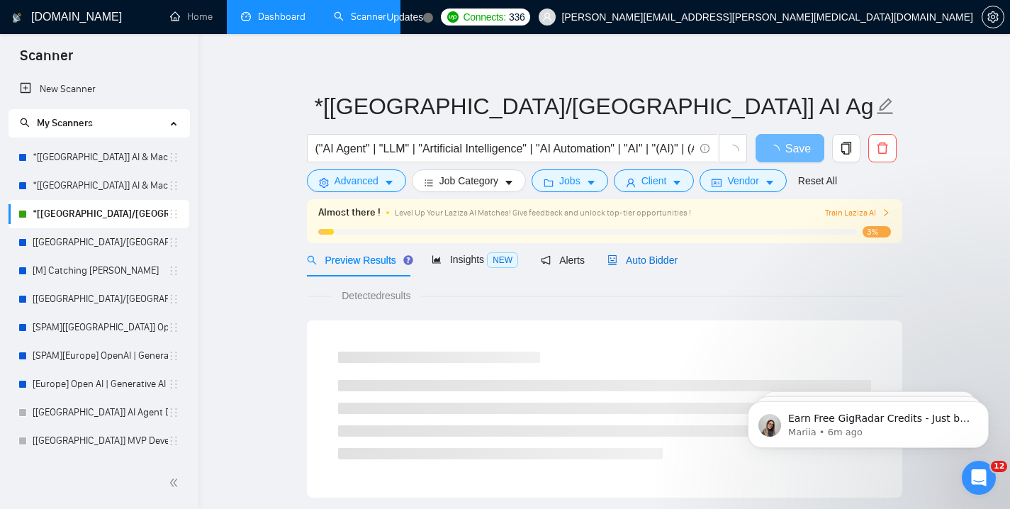
click at [642, 264] on span "Auto Bidder" at bounding box center [643, 260] width 70 height 11
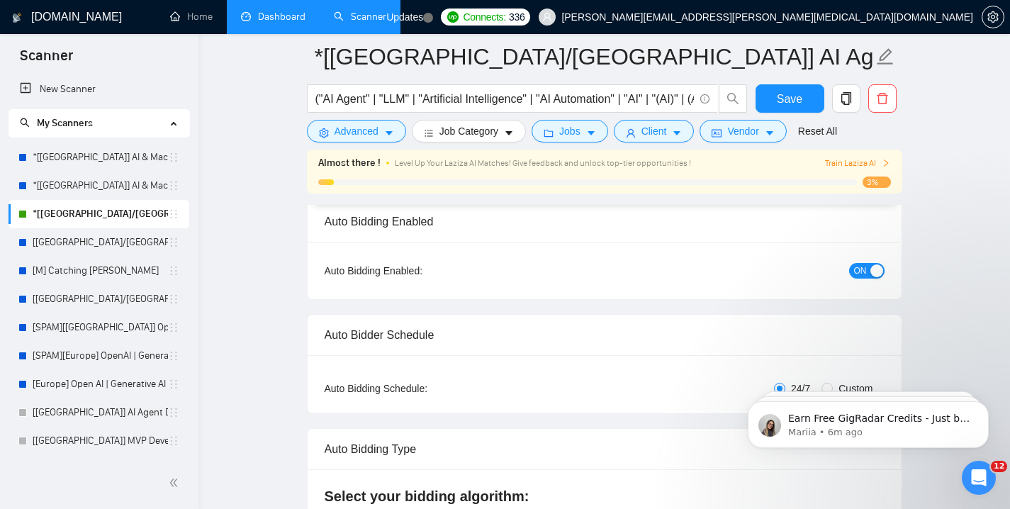
scroll to position [134, 0]
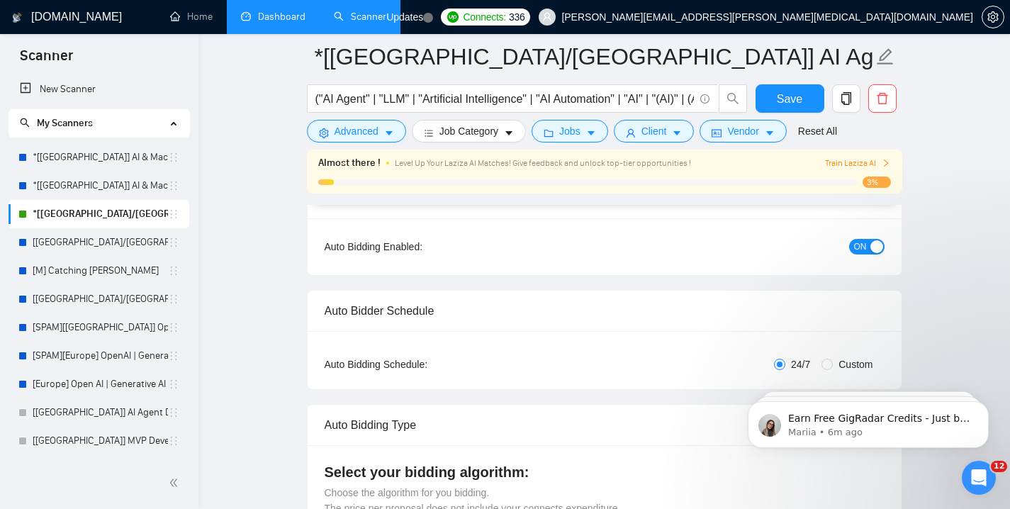
click at [868, 239] on button "ON" at bounding box center [866, 247] width 35 height 16
click at [786, 104] on span "Save" at bounding box center [790, 99] width 26 height 18
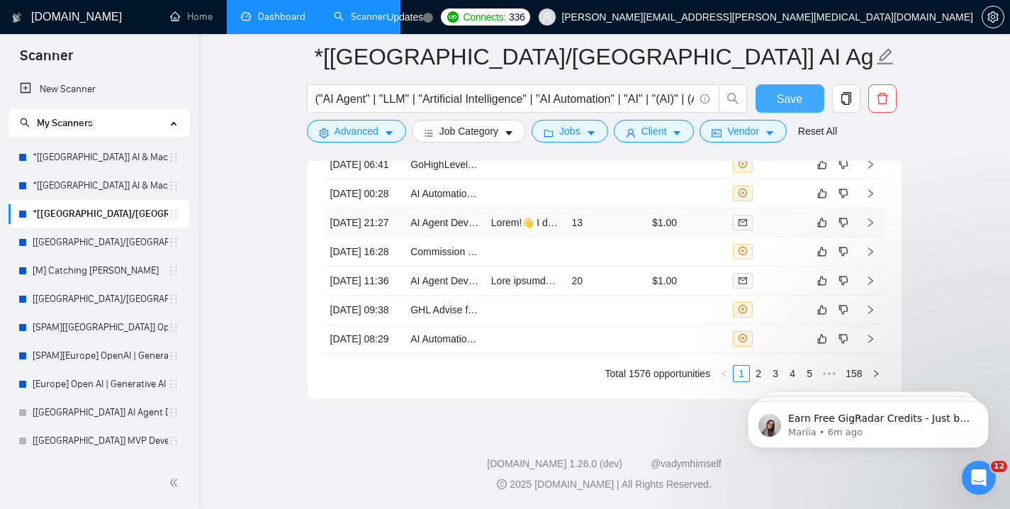
scroll to position [3650, 0]
click at [513, 237] on td at bounding box center [526, 222] width 81 height 29
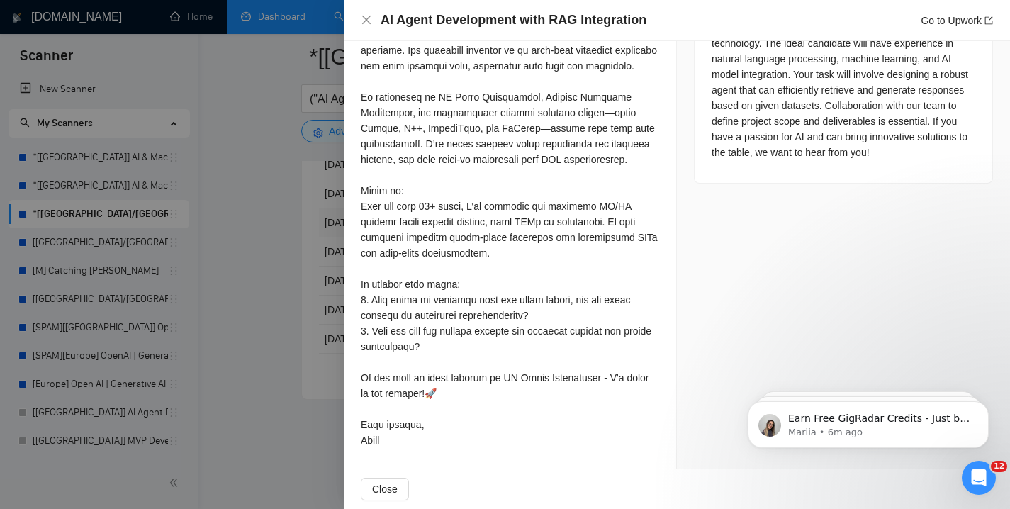
scroll to position [704, 0]
click at [276, 104] on div at bounding box center [505, 254] width 1010 height 509
